Goal: Task Accomplishment & Management: Complete application form

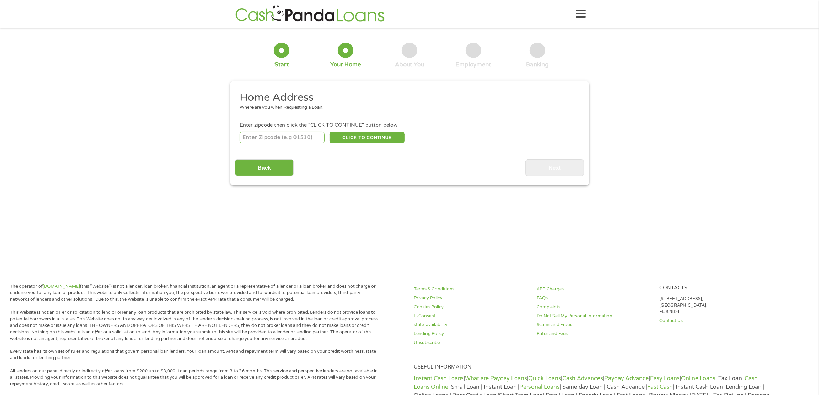
click at [262, 140] on input "number" at bounding box center [282, 138] width 85 height 12
type input "37821"
select select "[US_STATE]"
click at [342, 129] on div "Enter zipcode then click the "CLICK TO CONTINUE" button below." at bounding box center [409, 125] width 339 height 8
click at [340, 139] on button "CLICK TO CONTINUE" at bounding box center [367, 138] width 75 height 12
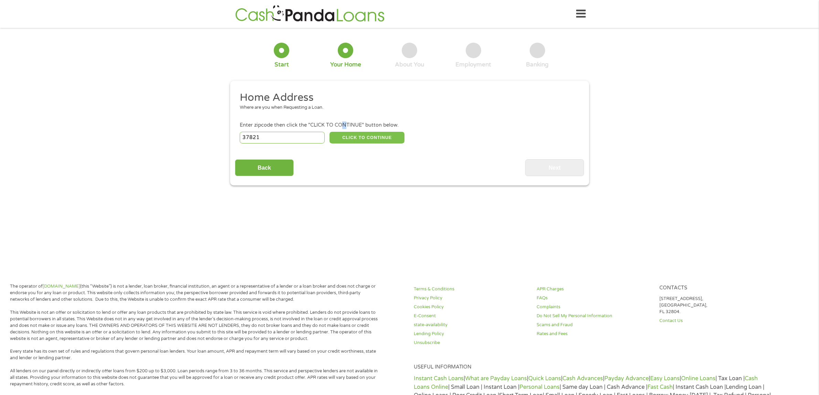
type input "37821"
type input "[GEOGRAPHIC_DATA]"
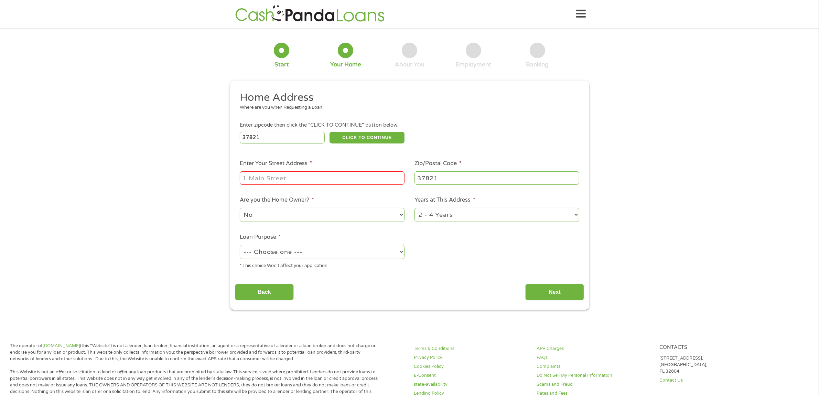
click at [261, 171] on div at bounding box center [322, 178] width 165 height 16
click at [248, 181] on input "Enter Your Street Address *" at bounding box center [322, 177] width 165 height 13
type input "[STREET_ADDRESS]"
click at [271, 216] on select "No Yes" at bounding box center [322, 215] width 165 height 14
click at [240, 209] on select "No Yes" at bounding box center [322, 215] width 165 height 14
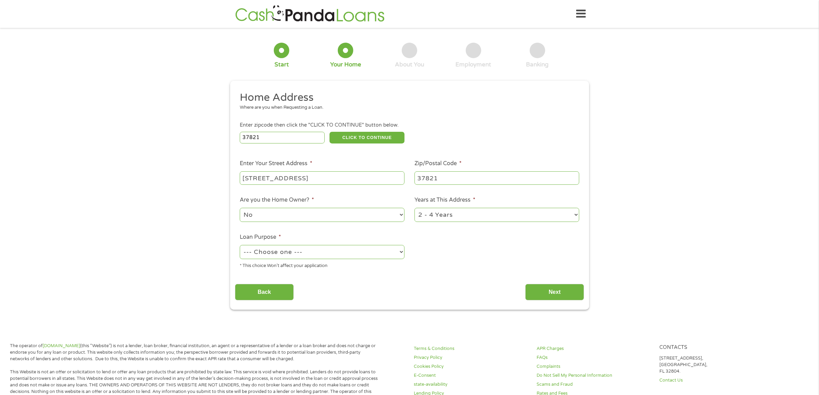
click at [576, 216] on select "1 Year or less 1 - 2 Years 2 - 4 Years Over 4 Years" at bounding box center [497, 215] width 165 height 14
click at [521, 274] on ul "Home Address Where are you when Requesting a Loan. Enter zipcode then click the…" at bounding box center [409, 183] width 349 height 184
click at [395, 255] on select "--- Choose one --- Pay Bills Debt Consolidation Home Improvement Major Purchase…" at bounding box center [322, 252] width 165 height 14
select select "paybills"
click at [240, 246] on select "--- Choose one --- Pay Bills Debt Consolidation Home Improvement Major Purchase…" at bounding box center [322, 252] width 165 height 14
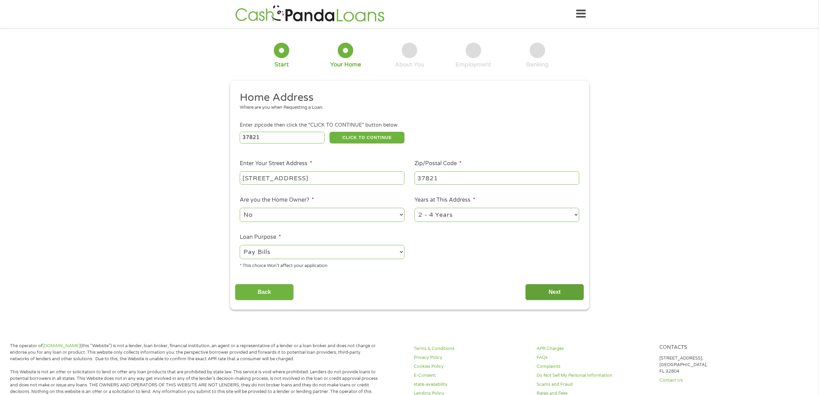
click at [566, 291] on input "Next" at bounding box center [555, 292] width 59 height 17
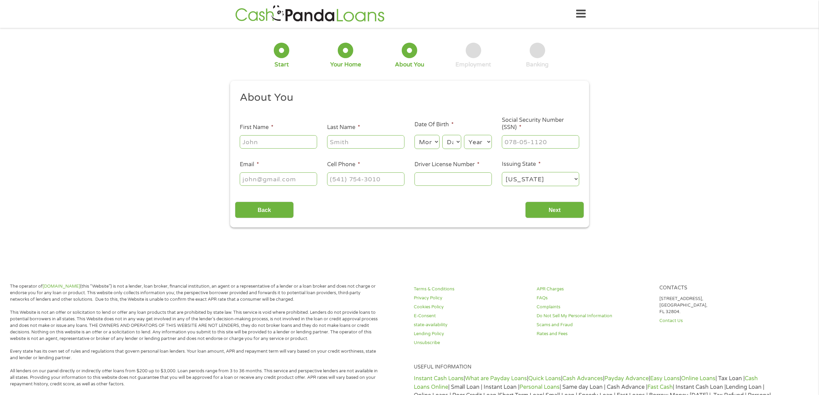
scroll to position [2, 3]
click at [268, 145] on input "First Name *" at bounding box center [278, 141] width 77 height 13
type input "[PERSON_NAME]"
type input "[EMAIL_ADDRESS][DOMAIN_NAME]"
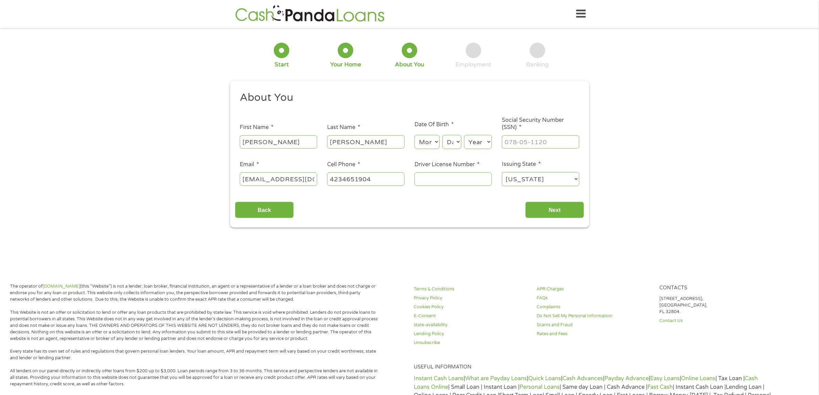
type input "[PHONE_NUMBER]"
click at [436, 139] on select "Month 1 2 3 4 5 6 7 8 9 10 11 12" at bounding box center [427, 142] width 25 height 14
select select "6"
click at [415, 135] on select "Month 1 2 3 4 5 6 7 8 9 10 11 12" at bounding box center [427, 142] width 25 height 14
click at [455, 137] on select "Day 1 2 3 4 5 6 7 8 9 10 11 12 13 14 15 16 17 18 19 20 21 22 23 24 25 26 27 28 …" at bounding box center [452, 142] width 19 height 14
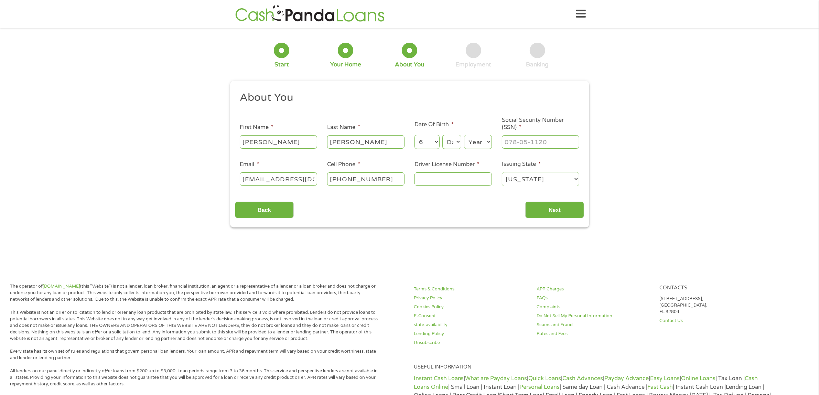
select select "26"
click at [443, 135] on select "Day 1 2 3 4 5 6 7 8 9 10 11 12 13 14 15 16 17 18 19 20 21 22 23 24 25 26 27 28 …" at bounding box center [452, 142] width 19 height 14
click at [487, 140] on select "Year [DATE] 2006 2005 2004 2003 2002 2001 2000 1999 1998 1997 1996 1995 1994 19…" at bounding box center [478, 142] width 28 height 14
select select "1962"
click at [464, 135] on select "Year [DATE] 2006 2005 2004 2003 2002 2001 2000 1999 1998 1997 1996 1995 1994 19…" at bounding box center [478, 142] width 28 height 14
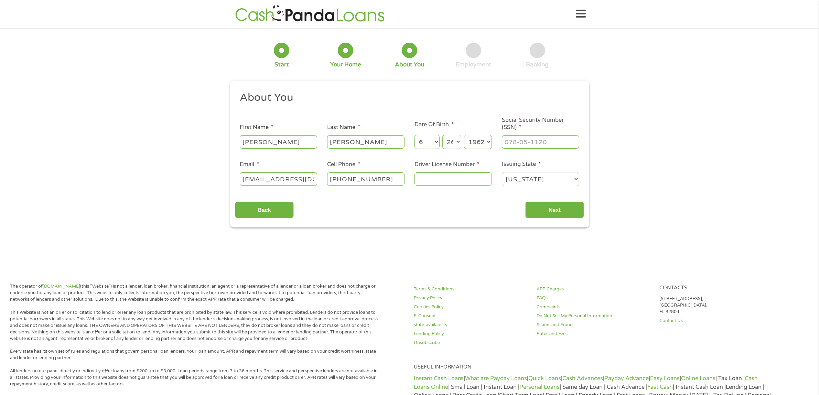
click at [501, 138] on li "Social Security Number (SSN) *" at bounding box center [540, 133] width 87 height 33
click at [527, 137] on input "___-__-____" at bounding box center [540, 141] width 77 height 13
type input "239-02-0027"
click at [425, 178] on input "Driver License Number *" at bounding box center [453, 178] width 77 height 13
drag, startPoint x: 457, startPoint y: 182, endPoint x: 227, endPoint y: 187, distance: 229.6
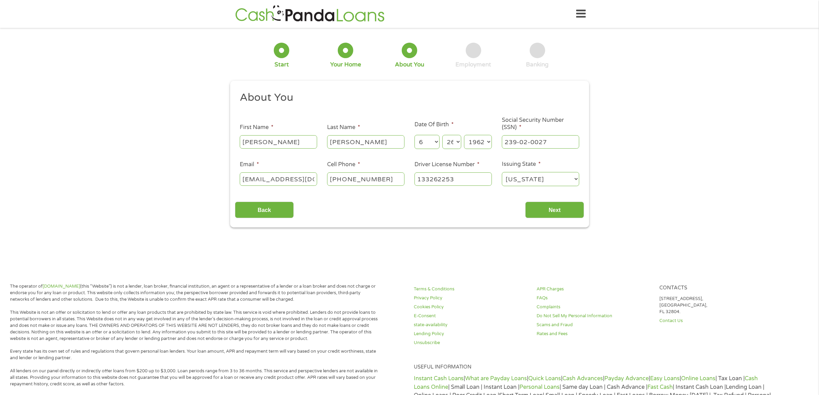
click at [227, 187] on div "1 Start 2 Your Home 3 About You 4 Employment 5 Banking 6 This field is hidden w…" at bounding box center [410, 130] width 372 height 195
type input "133262253"
click at [552, 214] on input "Next" at bounding box center [555, 210] width 59 height 17
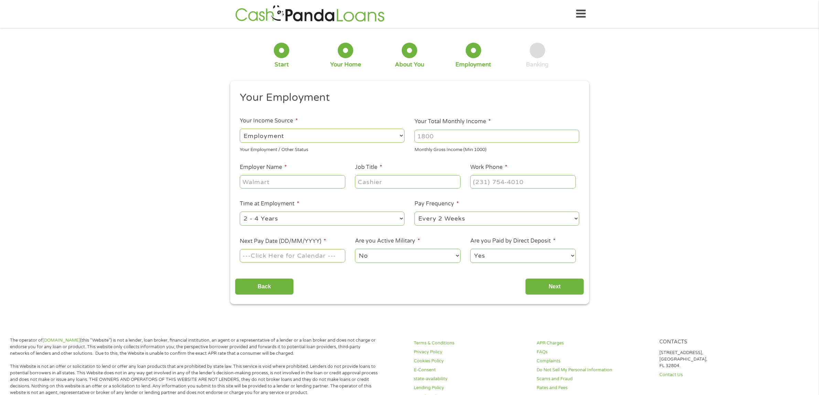
click at [398, 136] on select "--- Choose one --- Employment [DEMOGRAPHIC_DATA] Benefits" at bounding box center [322, 136] width 165 height 14
select select "benefits"
click at [240, 129] on select "--- Choose one --- Employment [DEMOGRAPHIC_DATA] Benefits" at bounding box center [322, 136] width 165 height 14
type input "Other"
type input "[PHONE_NUMBER]"
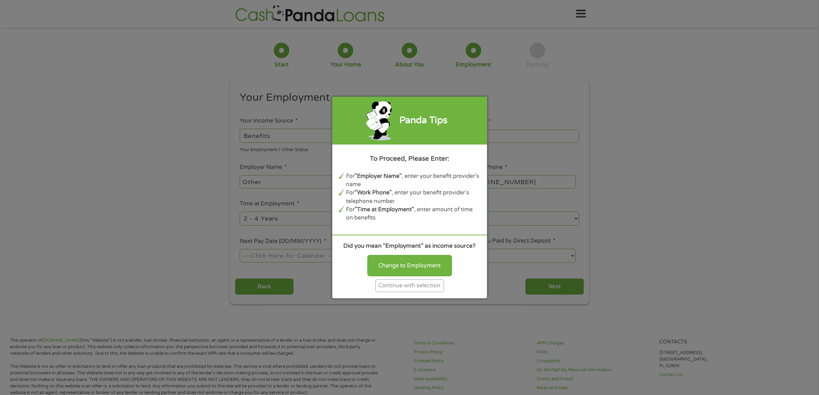
click at [398, 286] on div "Continue with selection" at bounding box center [409, 285] width 69 height 13
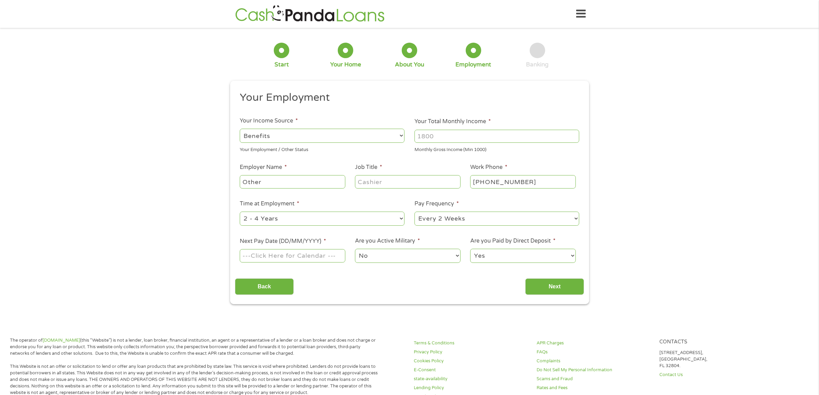
click at [243, 183] on input "Other" at bounding box center [292, 181] width 105 height 13
type input "Social Security Disability"
click at [384, 182] on input "Job Title *" at bounding box center [407, 181] width 105 height 13
type input "Disabled"
click at [282, 221] on select "--- Choose one --- 1 Year or less 1 - 2 Years 2 - 4 Years Over 4 Years" at bounding box center [322, 219] width 165 height 14
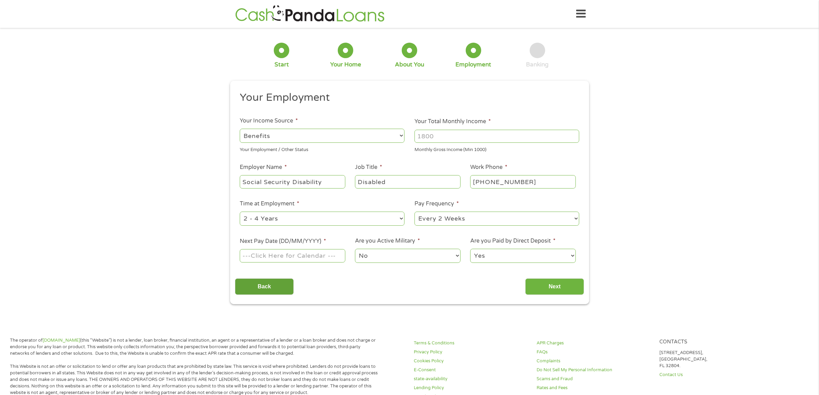
select select "60months"
click at [240, 212] on select "--- Choose one --- 1 Year or less 1 - 2 Years 2 - 4 Years Over 4 Years" at bounding box center [322, 219] width 165 height 14
click at [451, 217] on select "--- Choose one --- Every 2 Weeks Every Week Monthly Semi-Monthly" at bounding box center [497, 219] width 165 height 14
select select "monthly"
click at [415, 212] on select "--- Choose one --- Every 2 Weeks Every Week Monthly Semi-Monthly" at bounding box center [497, 219] width 165 height 14
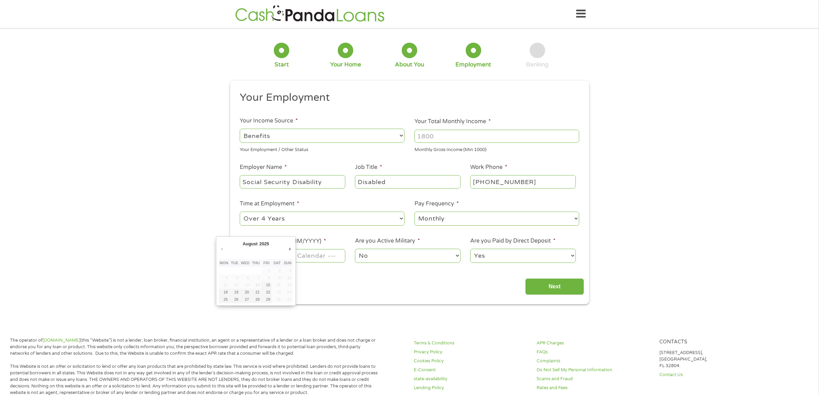
click at [248, 256] on body "Home Get Loan Offer How it works FAQs Blog Cash Loans Quick Loans Online Loans …" at bounding box center [409, 352] width 819 height 705
click at [248, 256] on input "Next Pay Date (DD/MM/YYYY) *" at bounding box center [292, 255] width 105 height 13
type input "[DATE]"
click at [562, 284] on input "Next" at bounding box center [555, 286] width 59 height 17
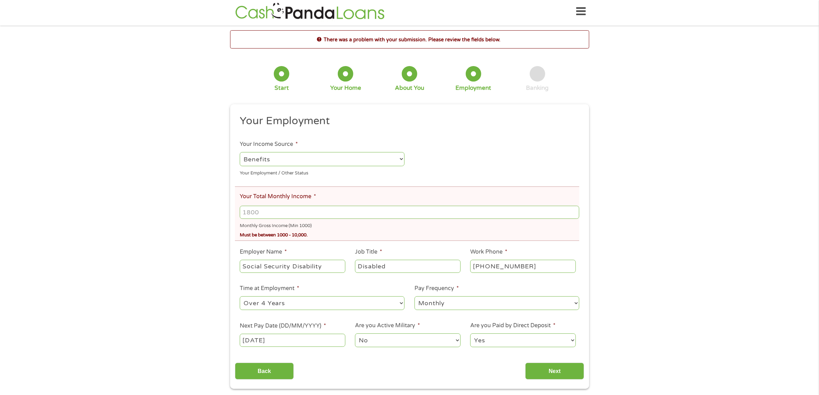
scroll to position [0, 0]
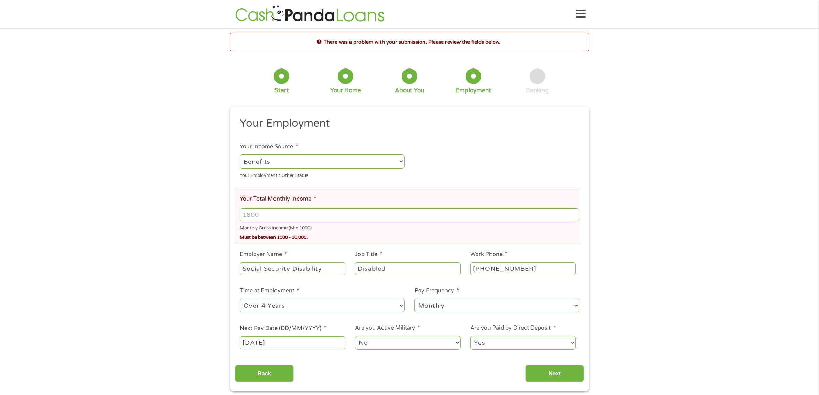
drag, startPoint x: 263, startPoint y: 214, endPoint x: 200, endPoint y: 214, distance: 63.0
click at [200, 214] on div "There was a problem with your submission. Please review the fields below. 1 Sta…" at bounding box center [409, 212] width 819 height 358
click at [260, 220] on input "Your Total Monthly Income *" at bounding box center [409, 214] width 339 height 13
click at [536, 378] on input "Next" at bounding box center [555, 373] width 59 height 17
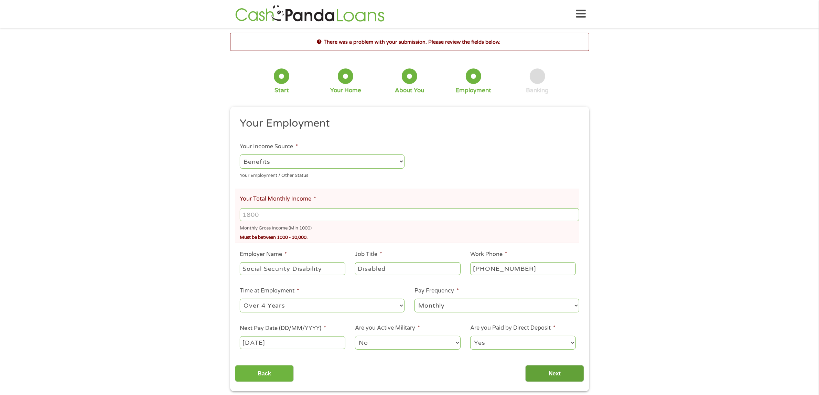
click at [552, 372] on input "Next" at bounding box center [555, 373] width 59 height 17
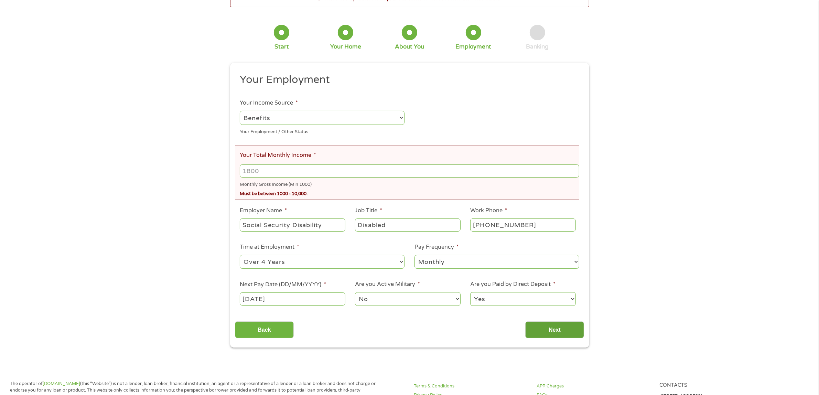
scroll to position [43, 0]
click at [549, 333] on input "Next" at bounding box center [555, 330] width 59 height 17
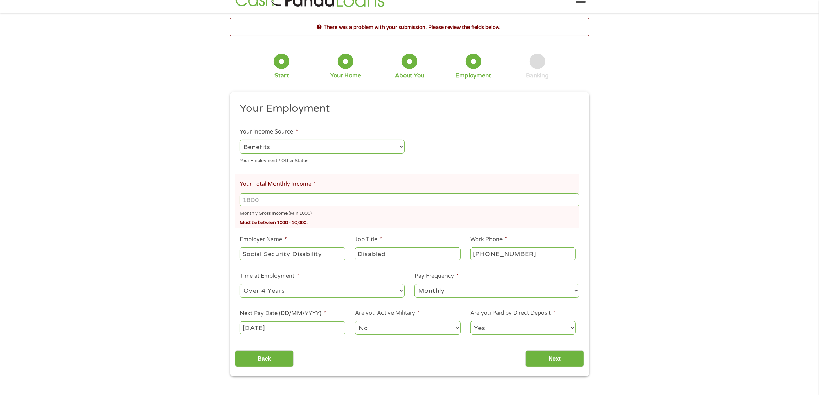
scroll to position [0, 0]
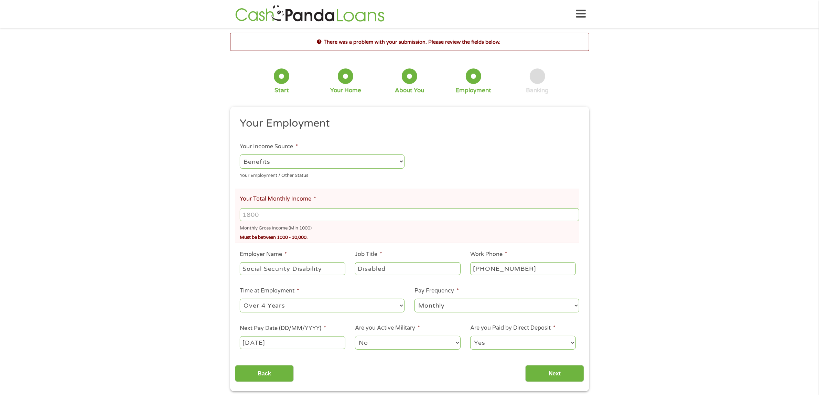
click at [253, 219] on input "Your Total Monthly Income *" at bounding box center [409, 214] width 339 height 13
click at [575, 218] on input "1000" at bounding box center [409, 214] width 339 height 13
click at [573, 214] on input "1003" at bounding box center [409, 214] width 339 height 13
click at [573, 214] on input "1629" at bounding box center [409, 214] width 339 height 13
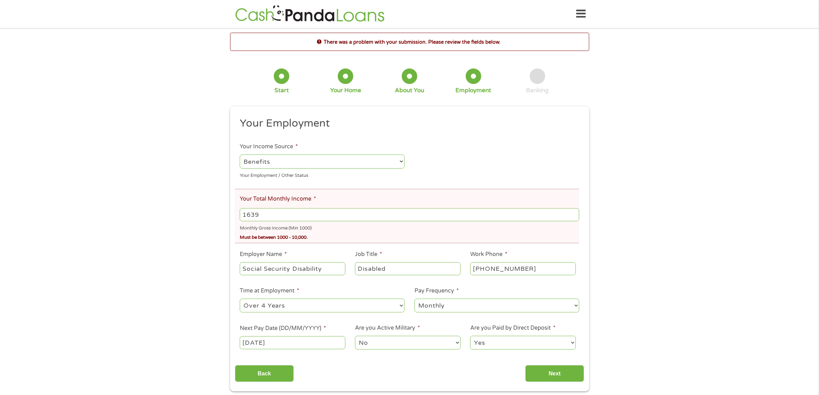
click at [573, 214] on input "1639" at bounding box center [409, 214] width 339 height 13
click at [573, 214] on input "1640" at bounding box center [409, 214] width 339 height 13
click at [573, 214] on input "1641" at bounding box center [409, 214] width 339 height 13
click at [573, 214] on input "1643" at bounding box center [409, 214] width 339 height 13
click at [574, 218] on input "1641" at bounding box center [409, 214] width 339 height 13
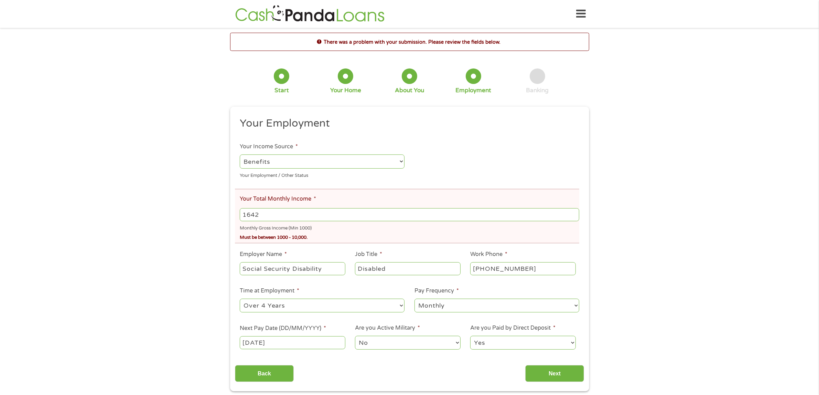
type input "1642"
click at [573, 213] on input "1642" at bounding box center [409, 214] width 339 height 13
click at [538, 373] on input "Next" at bounding box center [555, 373] width 59 height 17
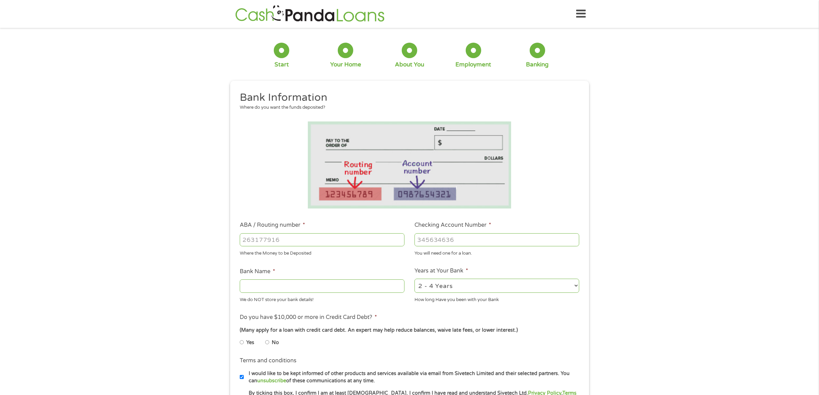
scroll to position [2, 3]
click at [240, 236] on input "ABA / Routing number *" at bounding box center [322, 239] width 165 height 13
type input "264279567"
type input "KNOXVILLE T V A EMPL CU"
type input "264279567"
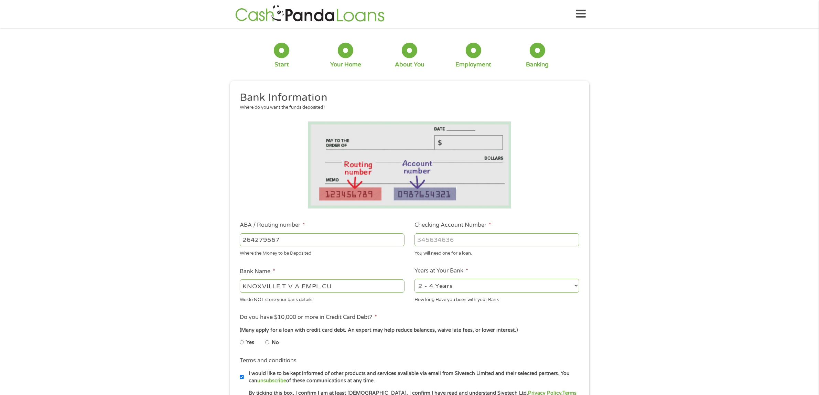
click at [424, 238] on input "Checking Account Number *" at bounding box center [497, 239] width 165 height 13
type input "65572706"
click at [484, 278] on li "Years at Your Bank * 2 - 4 Years 6 - 12 Months 1 - 2 Years Over 4 Years How lon…" at bounding box center [497, 285] width 175 height 36
click at [481, 287] on select "2 - 4 Years 6 - 12 Months 1 - 2 Years Over 4 Years" at bounding box center [497, 286] width 165 height 14
click at [138, 344] on div "1 Start 2 Your Home 3 About You 4 Employment 5 Banking 6 This field is hidden w…" at bounding box center [409, 251] width 819 height 436
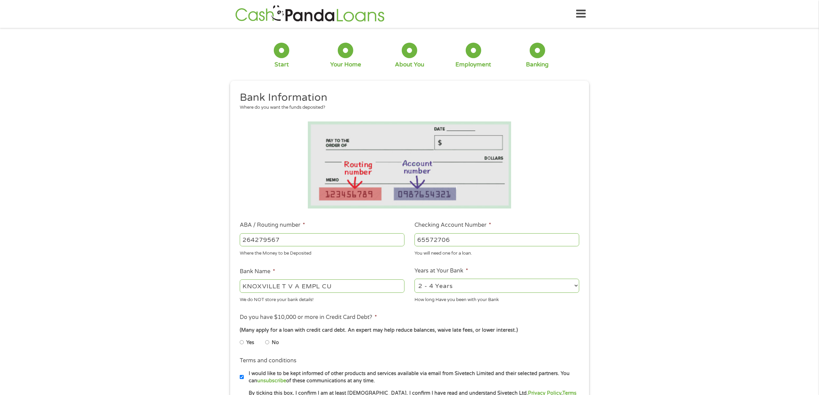
click at [240, 345] on input "Yes" at bounding box center [242, 342] width 4 height 11
radio input "true"
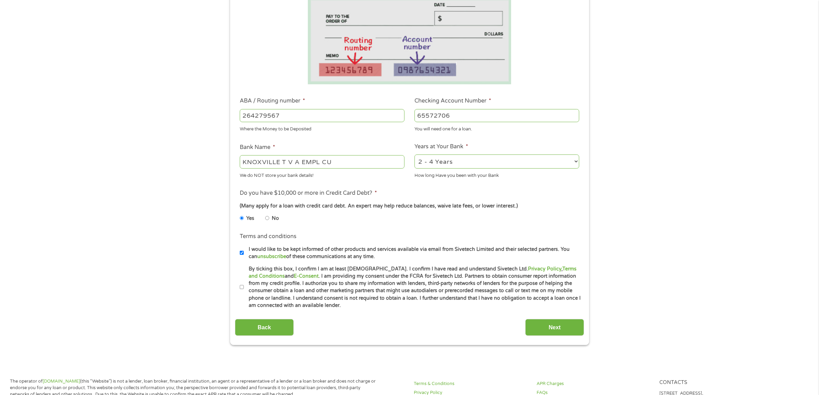
scroll to position [129, 0]
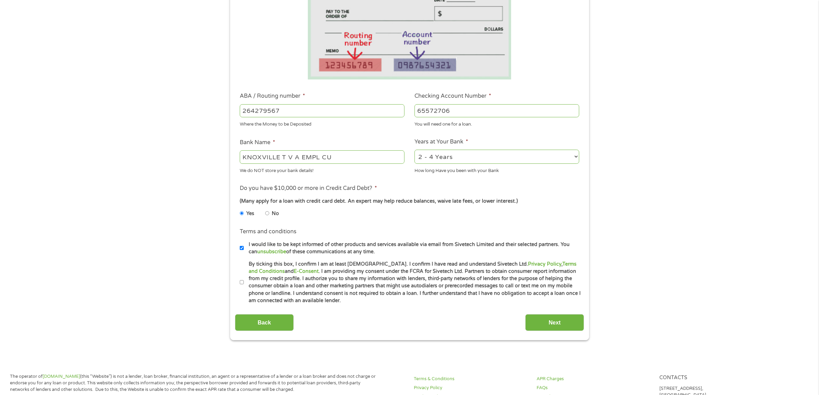
click at [240, 283] on input "By ticking this box, I confirm I am at least [DEMOGRAPHIC_DATA]. I confirm I ha…" at bounding box center [242, 282] width 4 height 11
checkbox input "true"
click at [544, 325] on input "Next" at bounding box center [555, 322] width 59 height 17
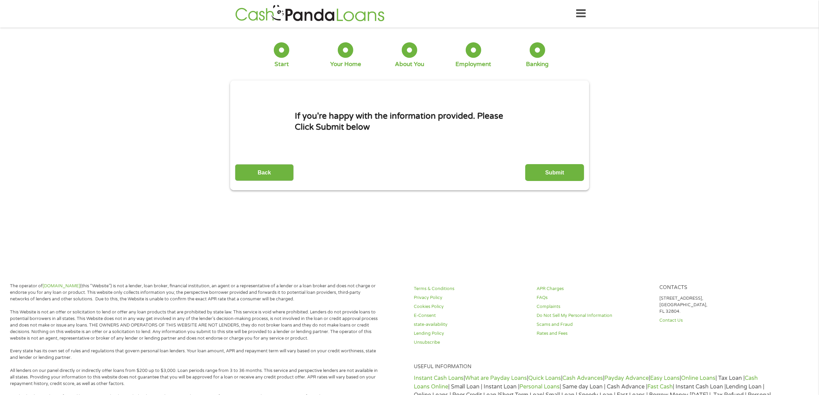
scroll to position [0, 0]
click at [562, 163] on div "Back Submit" at bounding box center [409, 171] width 349 height 22
click at [564, 172] on input "Submit" at bounding box center [555, 173] width 59 height 17
